Goal: Find specific page/section

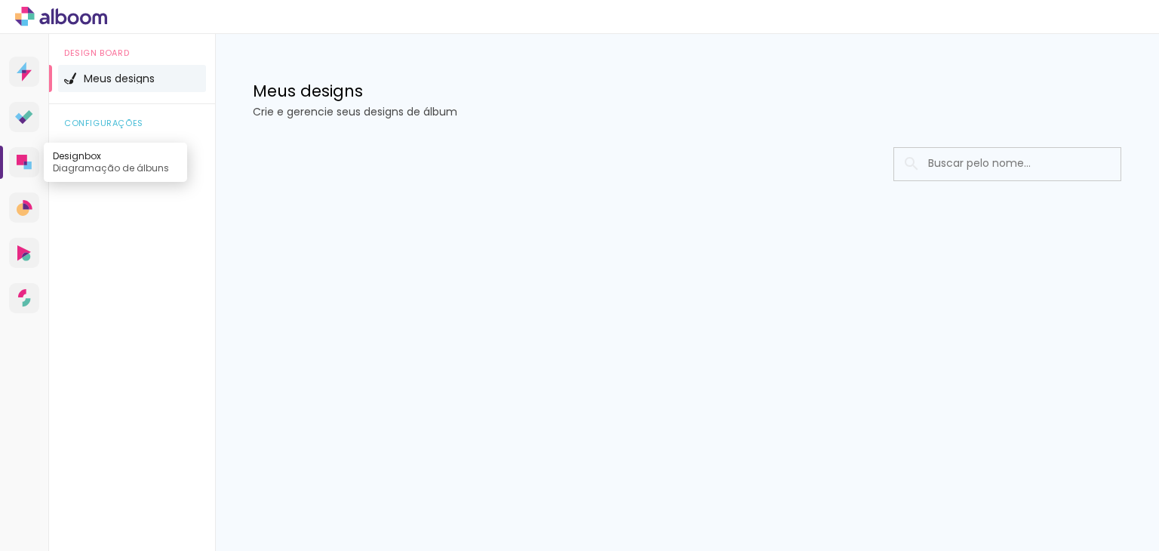
click at [24, 161] on icon at bounding box center [22, 160] width 11 height 11
